Goal: Task Accomplishment & Management: Complete application form

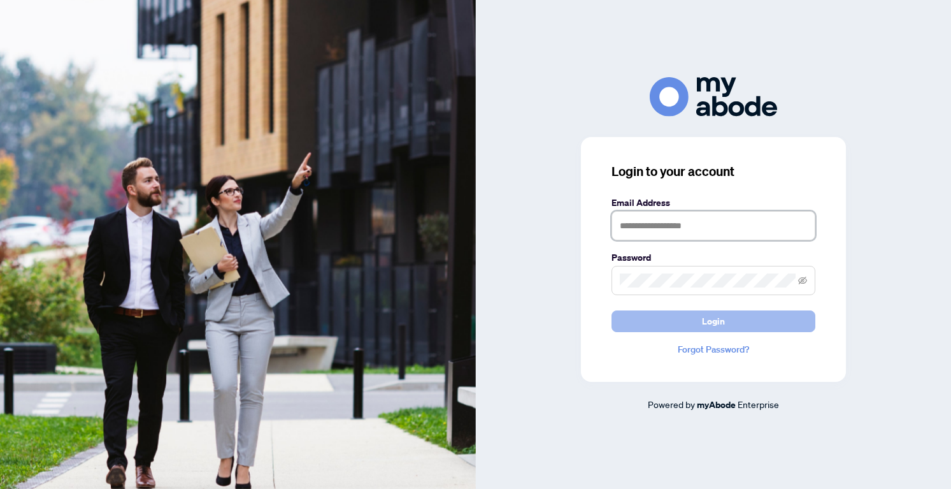
type input "**********"
click at [686, 324] on button "Login" at bounding box center [714, 321] width 204 height 22
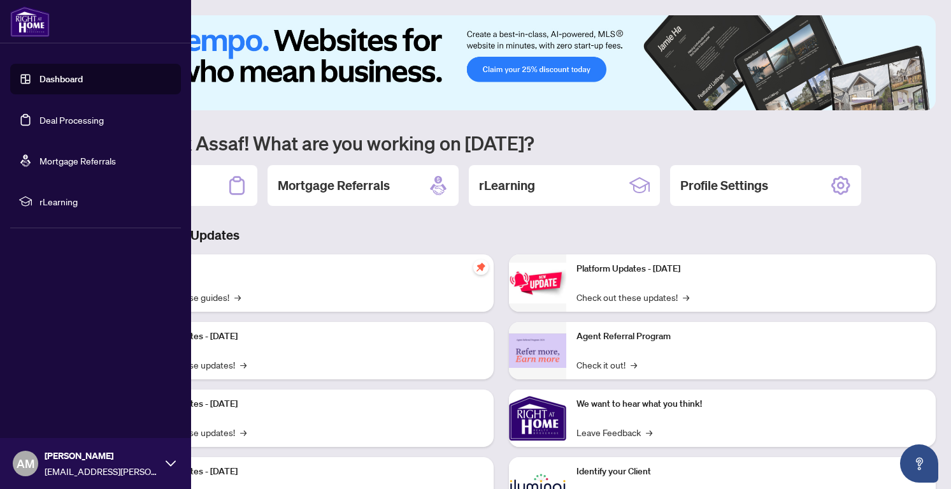
click at [43, 119] on link "Deal Processing" at bounding box center [72, 119] width 64 height 11
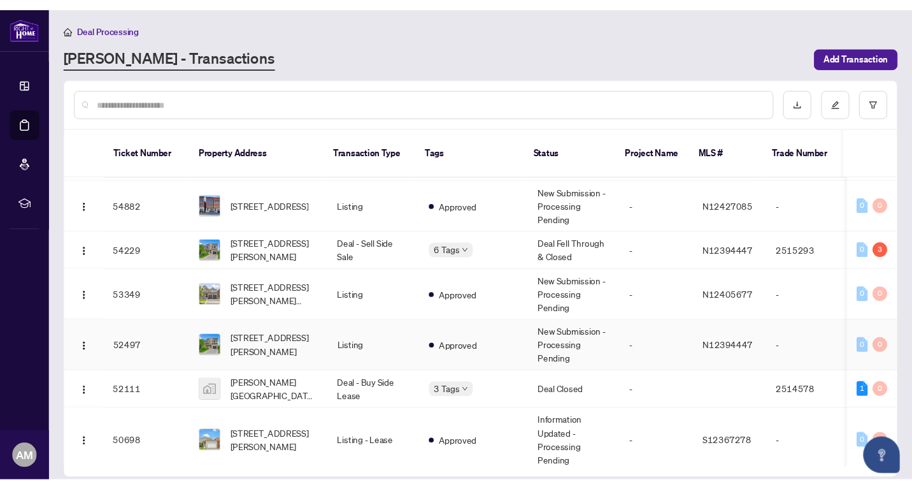
scroll to position [103, 0]
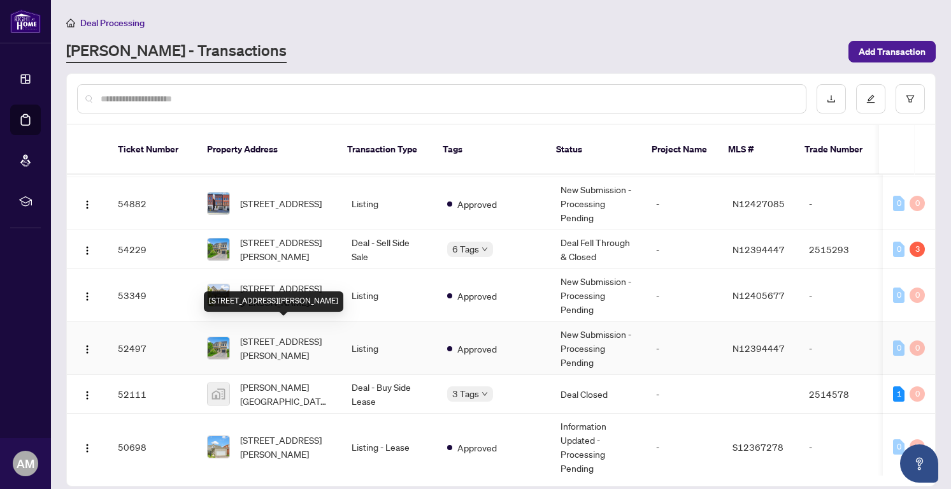
click at [288, 334] on span "12 John W Taylor Ave, New Tecumseth, Ontario L9B 0B3, Canada" at bounding box center [285, 348] width 91 height 28
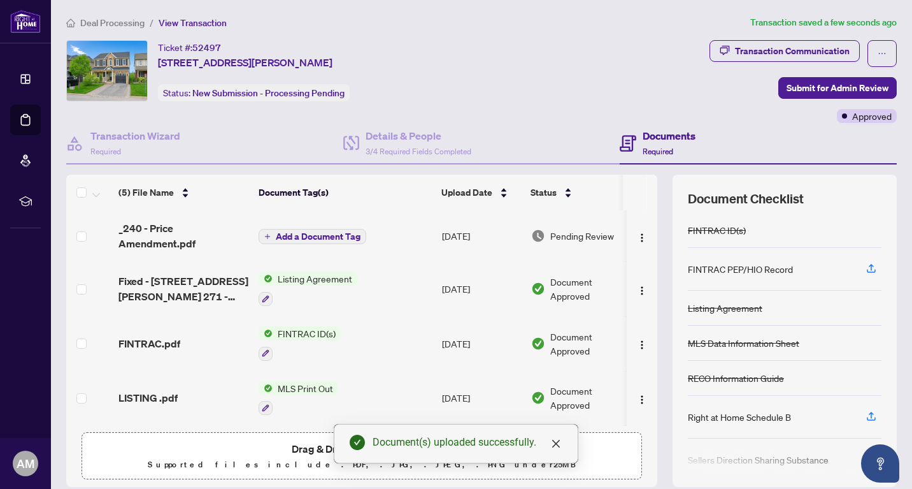
click at [299, 232] on span "Add a Document Tag" at bounding box center [318, 236] width 85 height 9
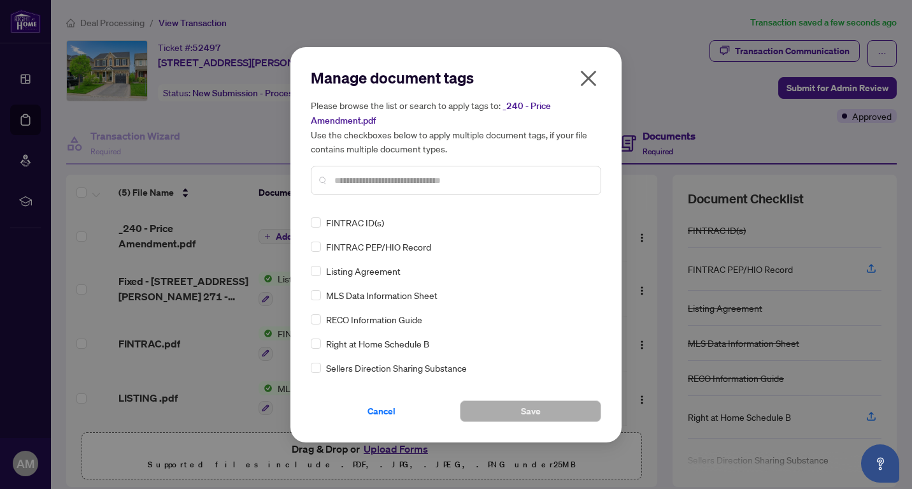
click at [410, 174] on input "text" at bounding box center [462, 180] width 256 height 14
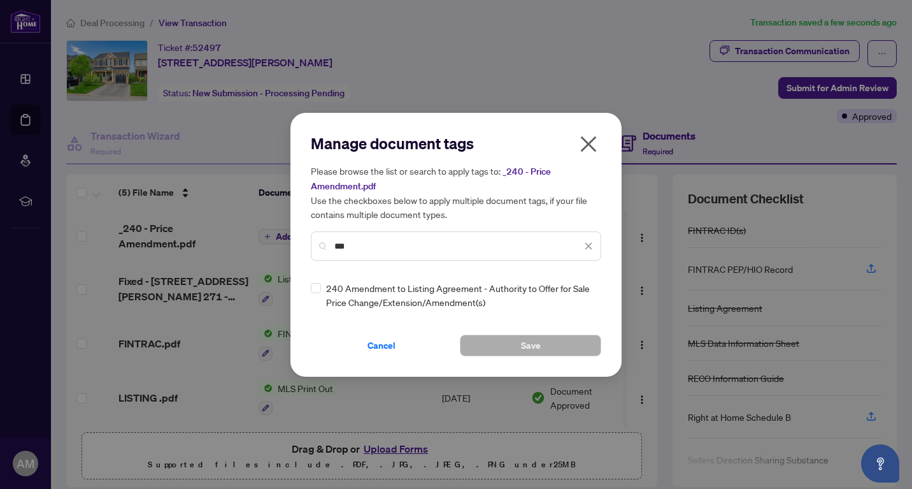
type input "***"
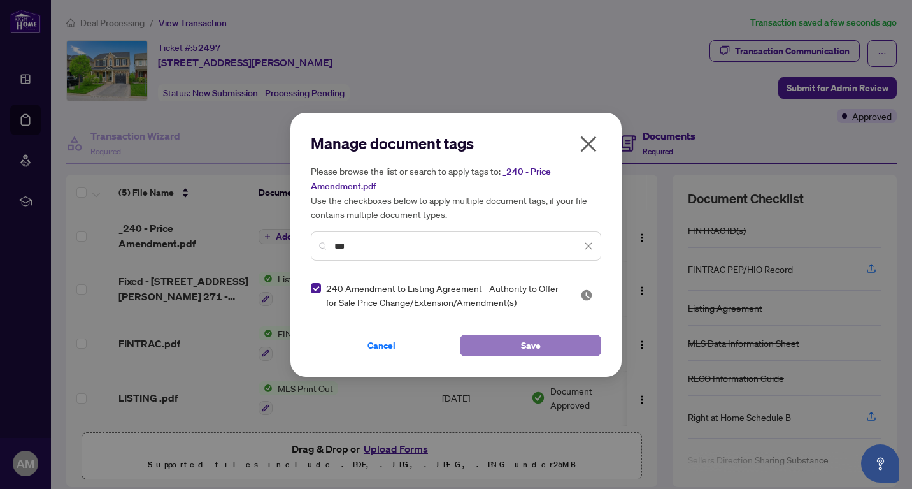
click at [518, 350] on button "Save" at bounding box center [530, 345] width 141 height 22
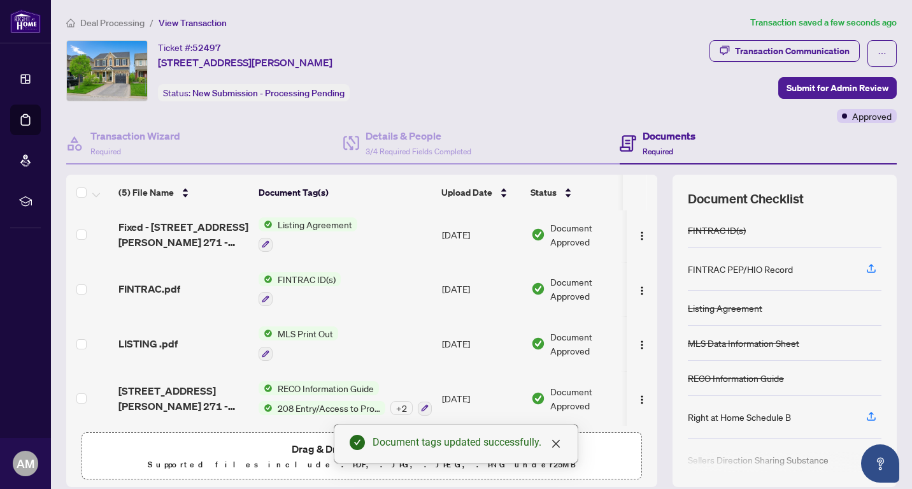
scroll to position [44, 0]
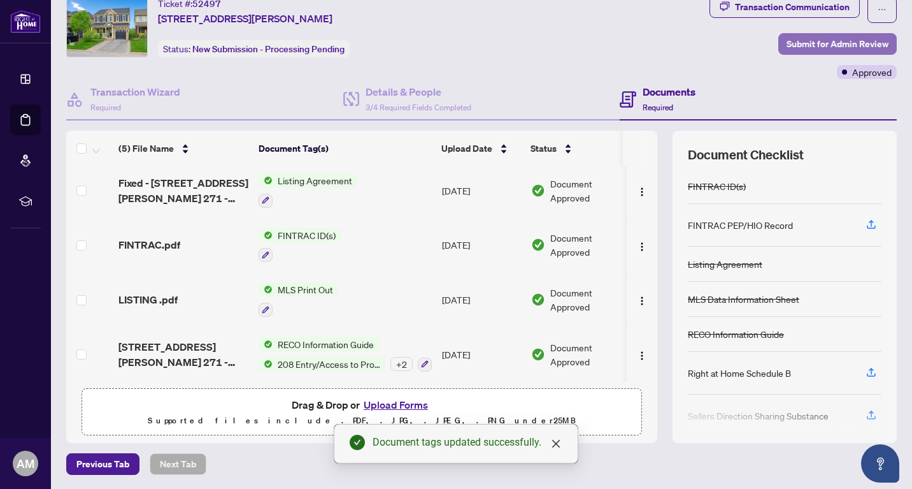
click at [814, 38] on span "Submit for Admin Review" at bounding box center [838, 44] width 102 height 20
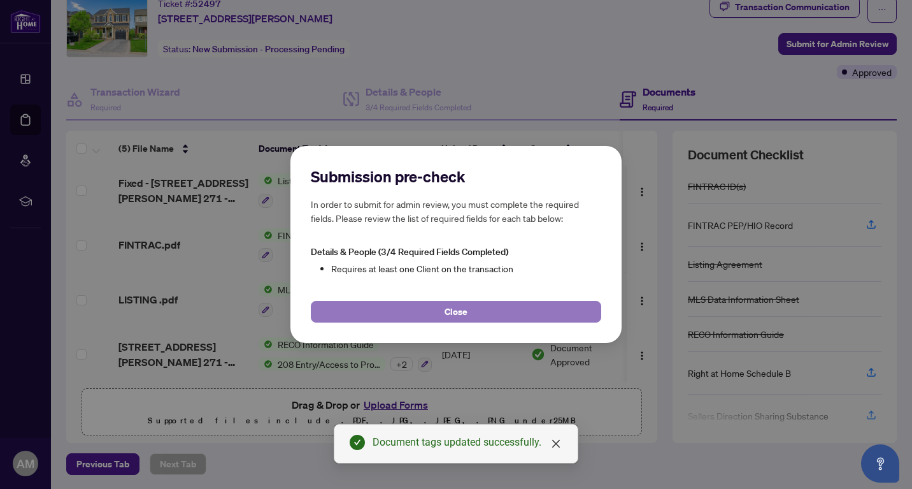
click at [409, 313] on button "Close" at bounding box center [456, 312] width 291 height 22
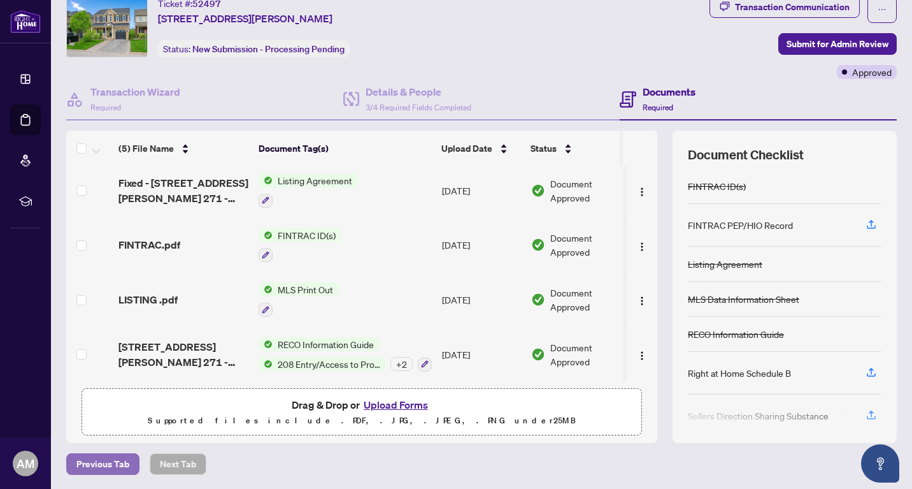
click at [109, 463] on span "Previous Tab" at bounding box center [102, 464] width 53 height 20
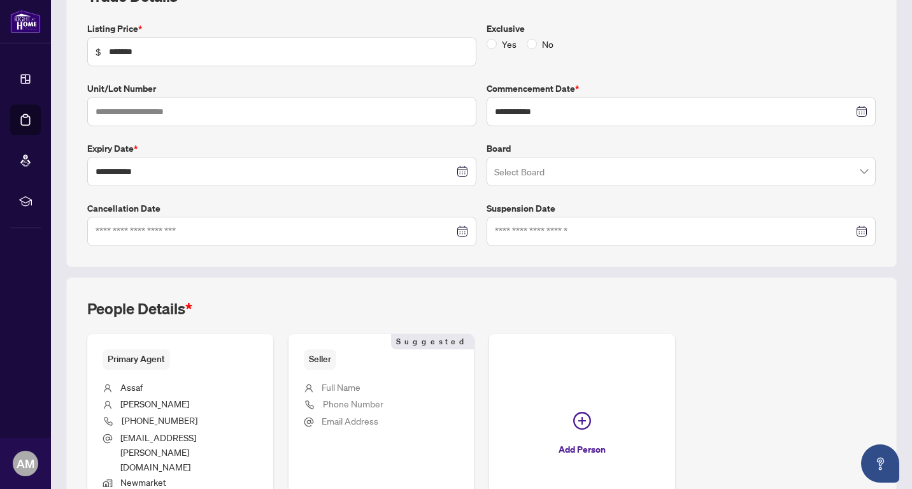
scroll to position [297, 0]
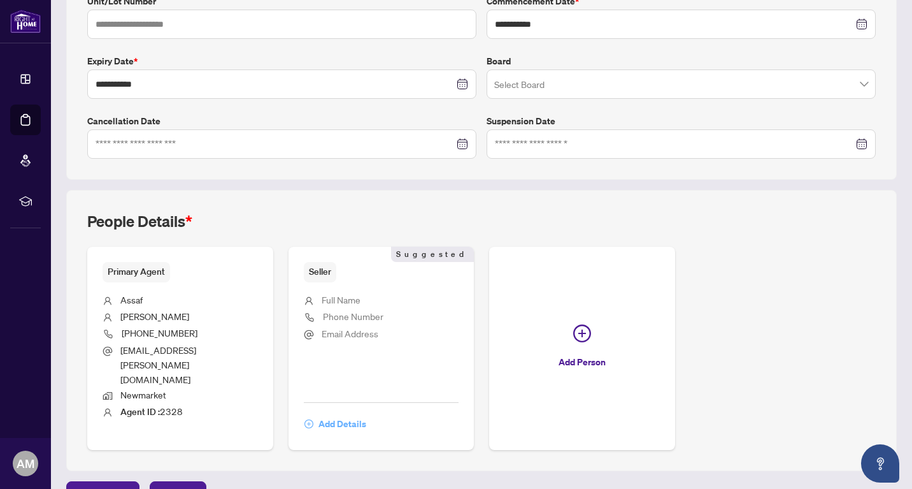
click at [328, 413] on span "Add Details" at bounding box center [343, 423] width 48 height 20
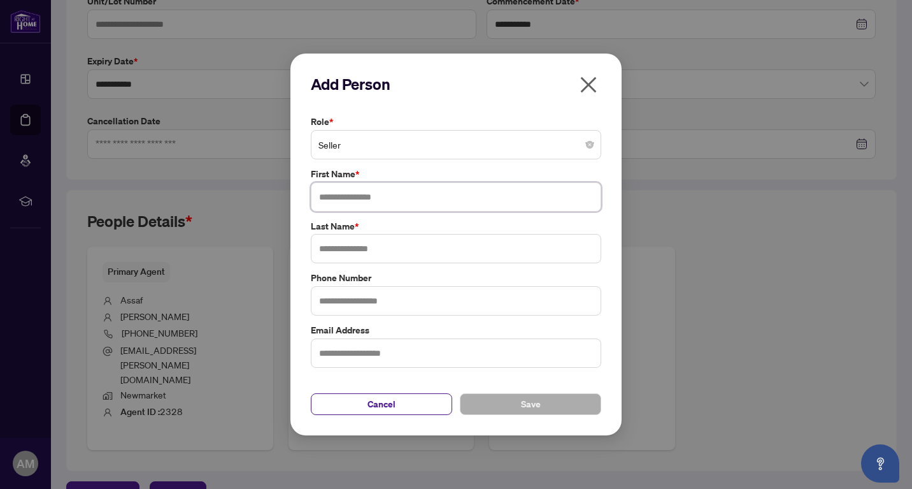
click at [352, 194] on input "text" at bounding box center [456, 196] width 291 height 29
type input "******"
click at [350, 252] on input "text" at bounding box center [456, 248] width 291 height 29
type input "********"
click at [514, 404] on button "Save" at bounding box center [530, 404] width 141 height 22
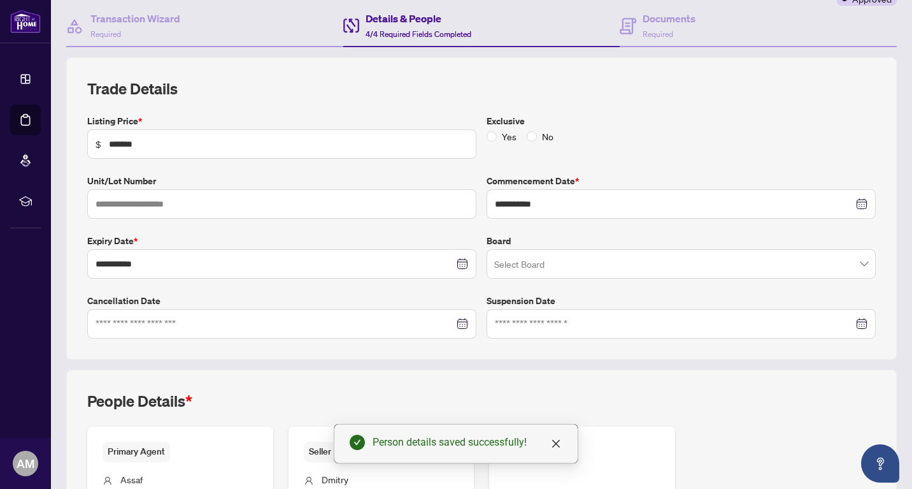
scroll to position [0, 0]
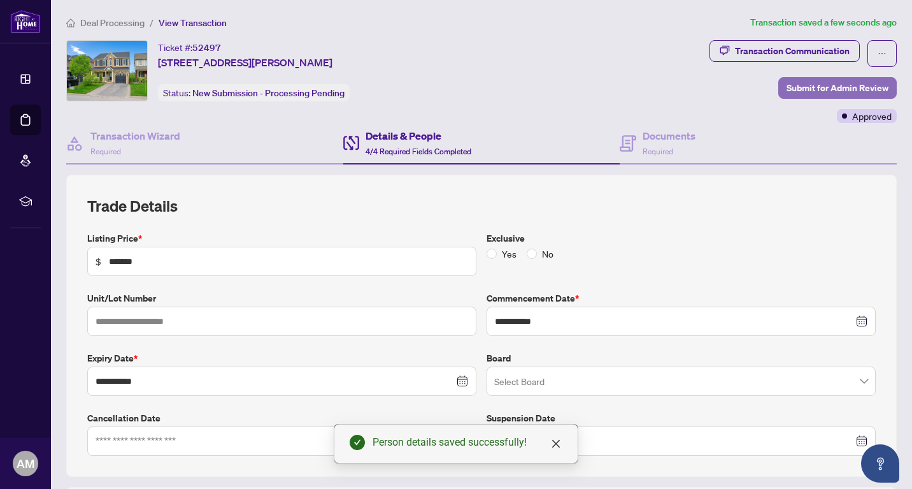
click at [813, 87] on span "Submit for Admin Review" at bounding box center [838, 88] width 102 height 20
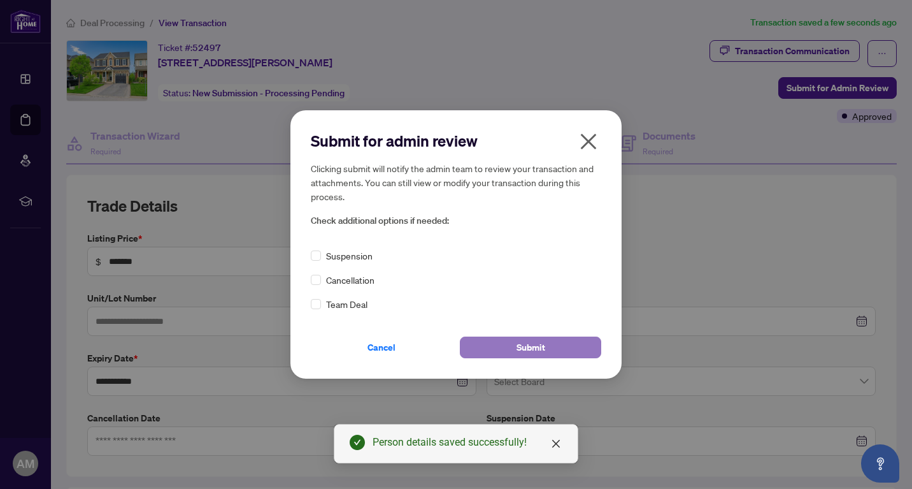
click at [507, 349] on button "Submit" at bounding box center [530, 347] width 141 height 22
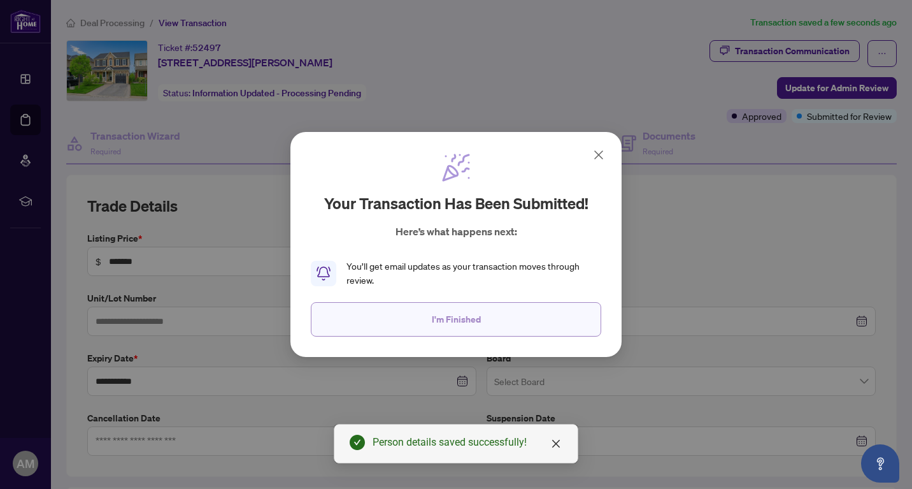
click at [489, 319] on button "I'm Finished" at bounding box center [456, 319] width 291 height 34
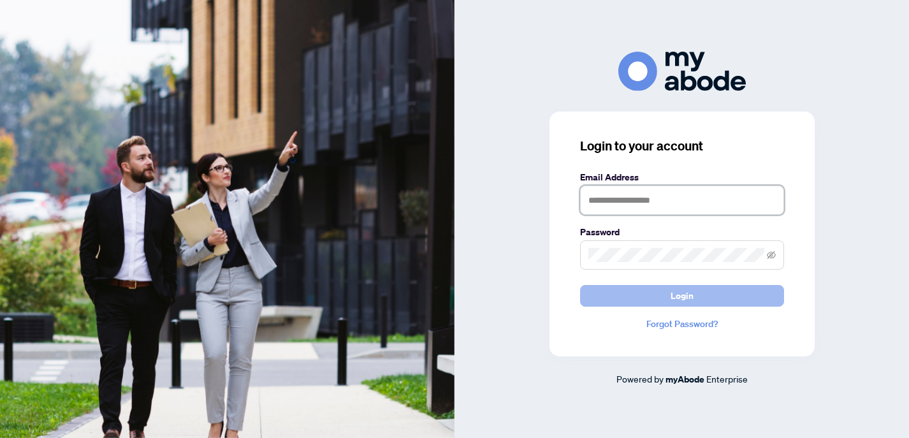
type input "**********"
click at [666, 299] on button "Login" at bounding box center [682, 296] width 204 height 22
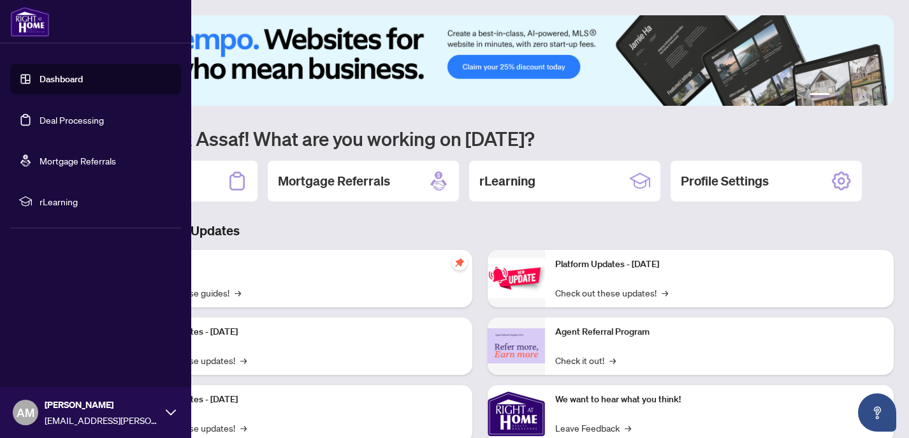
click at [61, 126] on link "Deal Processing" at bounding box center [72, 119] width 64 height 11
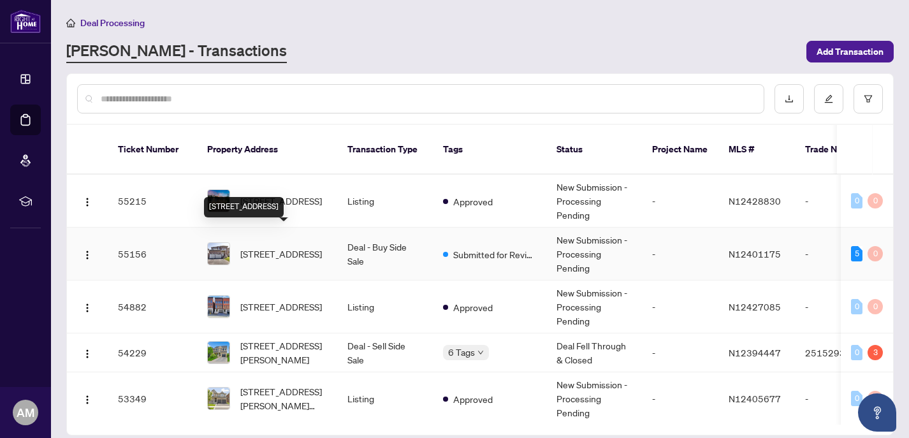
click at [261, 247] on span "33 Highland Terr, Bradford West Gwillimbury, Ontario L3Z 3E9, Canada" at bounding box center [281, 254] width 82 height 14
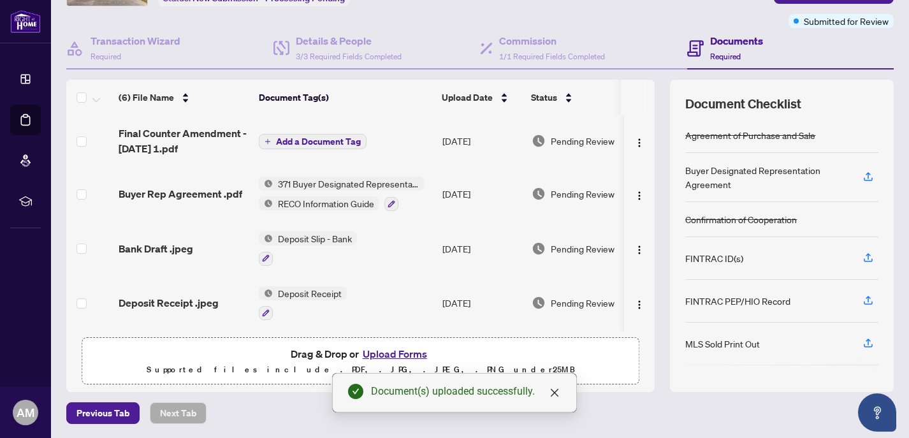
click at [319, 137] on span "Add a Document Tag" at bounding box center [318, 141] width 85 height 9
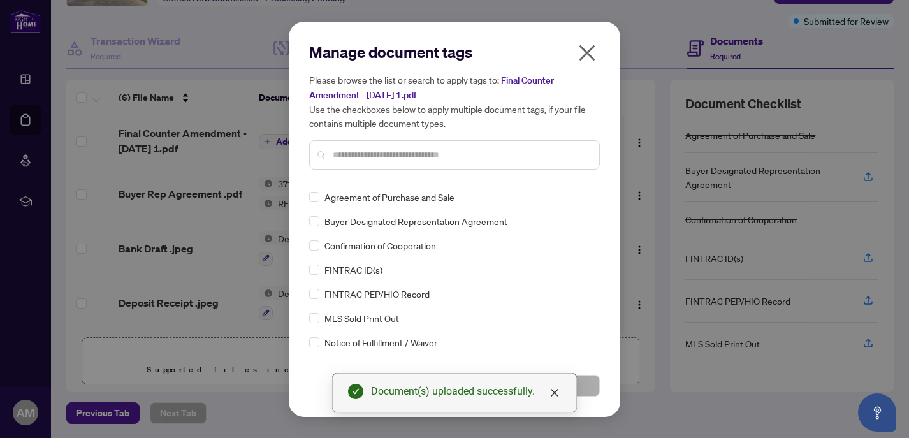
click at [350, 148] on input "text" at bounding box center [461, 155] width 256 height 14
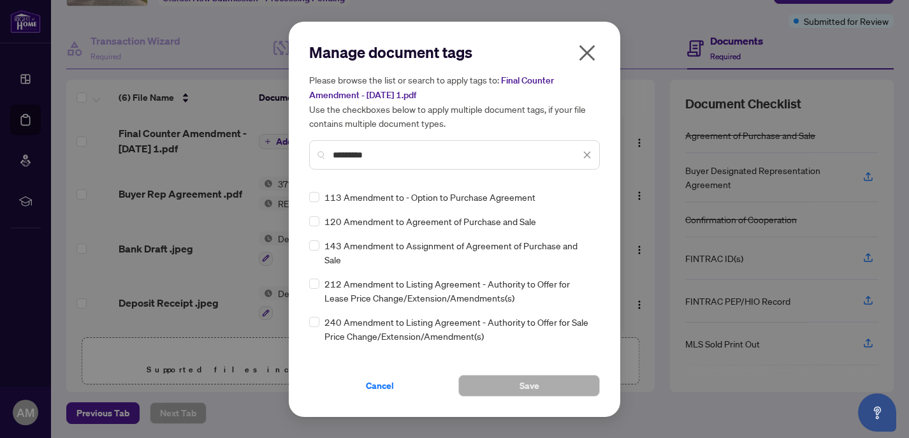
type input "*********"
click at [559, 391] on button "Save" at bounding box center [528, 386] width 141 height 22
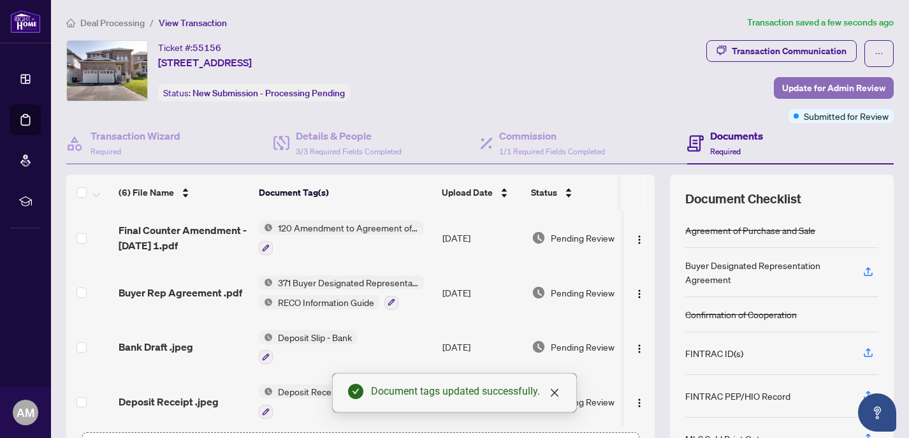
click at [795, 82] on span "Update for Admin Review" at bounding box center [833, 88] width 103 height 20
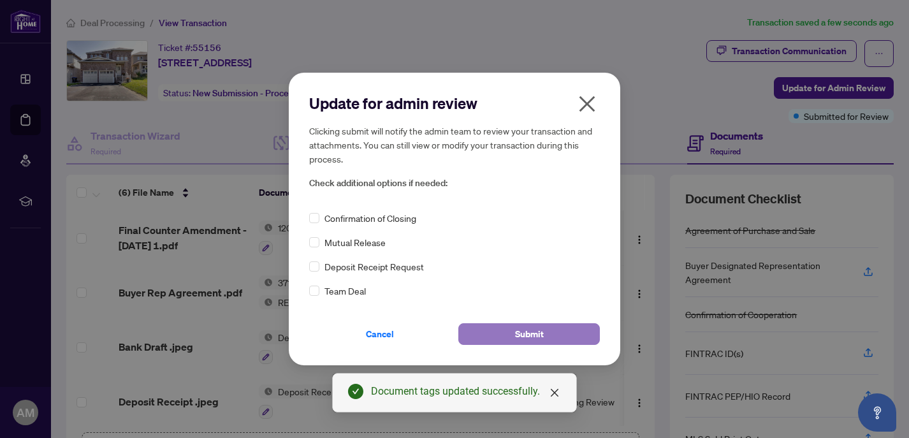
click at [491, 332] on button "Submit" at bounding box center [528, 334] width 141 height 22
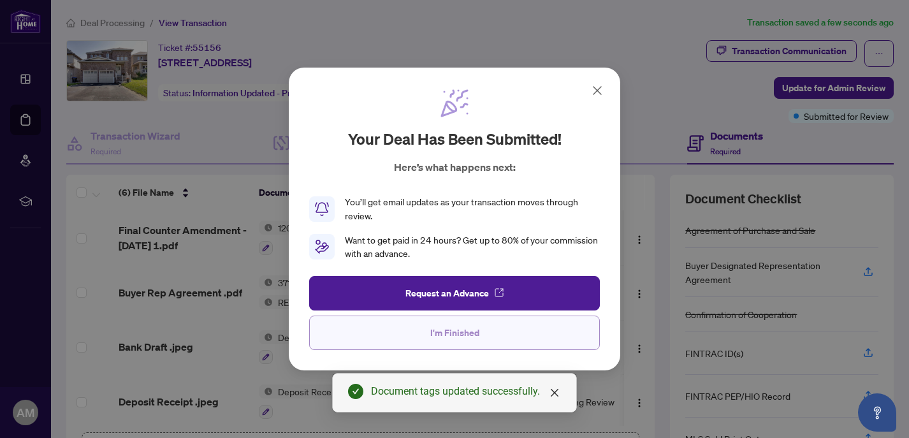
click at [491, 335] on button "I'm Finished" at bounding box center [454, 332] width 291 height 34
